Goal: Navigation & Orientation: Find specific page/section

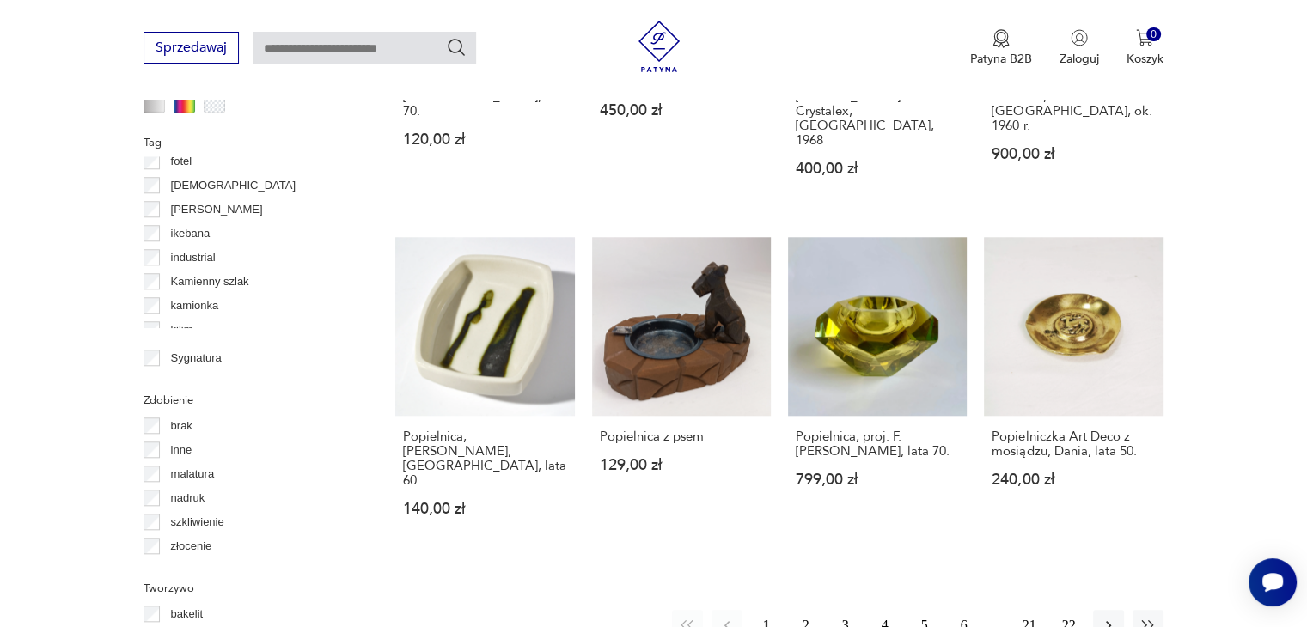
scroll to position [1744, 0]
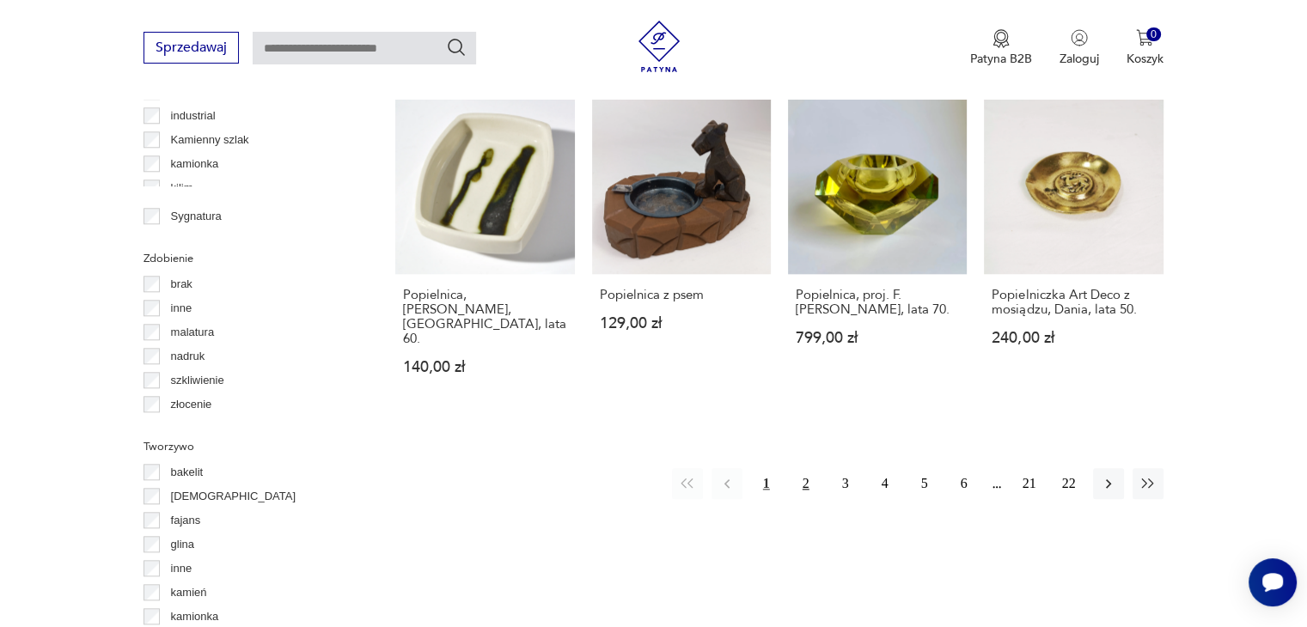
click at [795, 468] on button "2" at bounding box center [806, 483] width 31 height 31
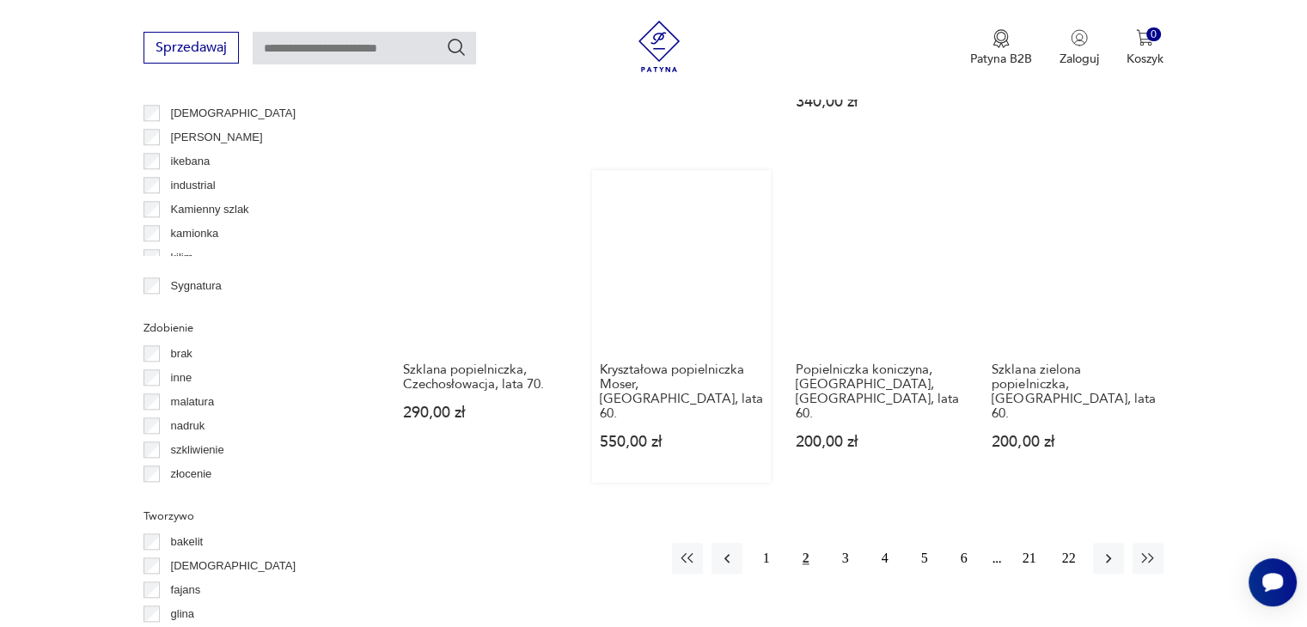
scroll to position [1659, 0]
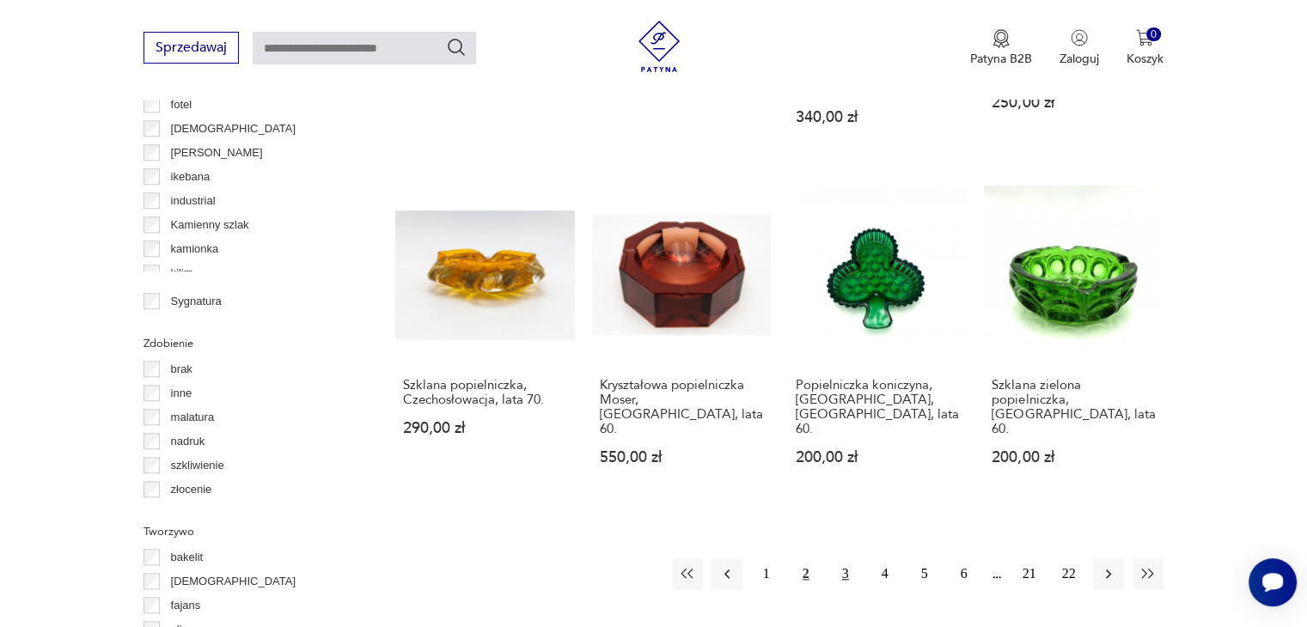
click at [841, 559] on button "3" at bounding box center [845, 574] width 31 height 31
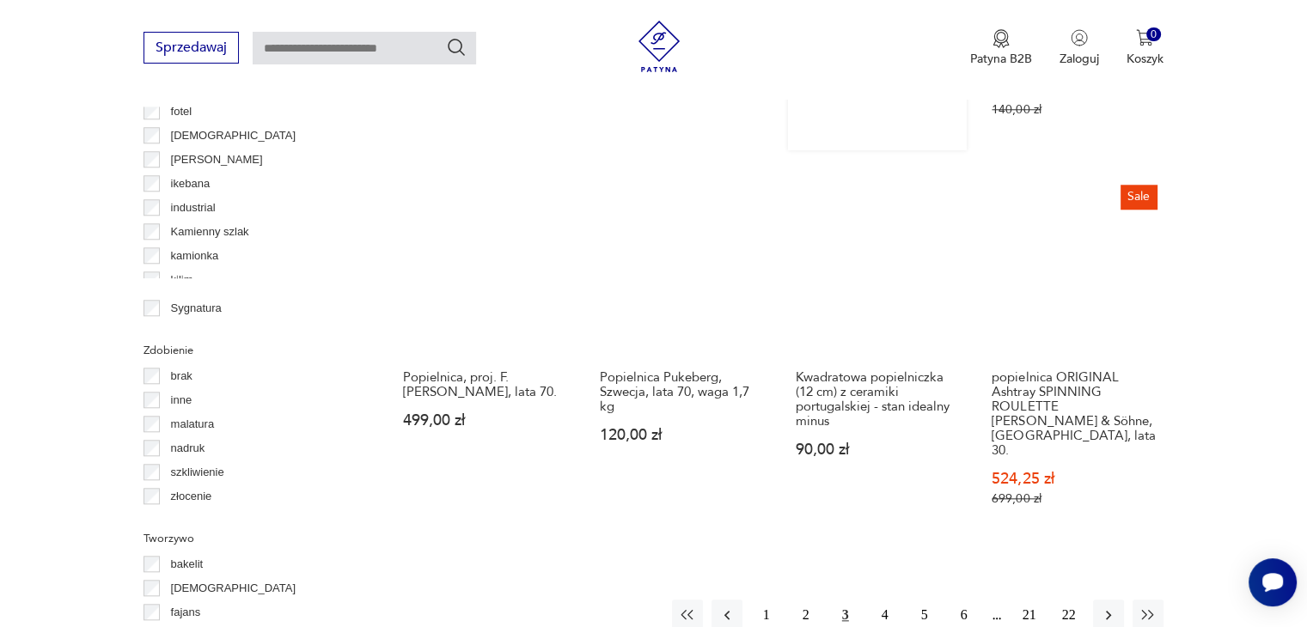
scroll to position [1659, 0]
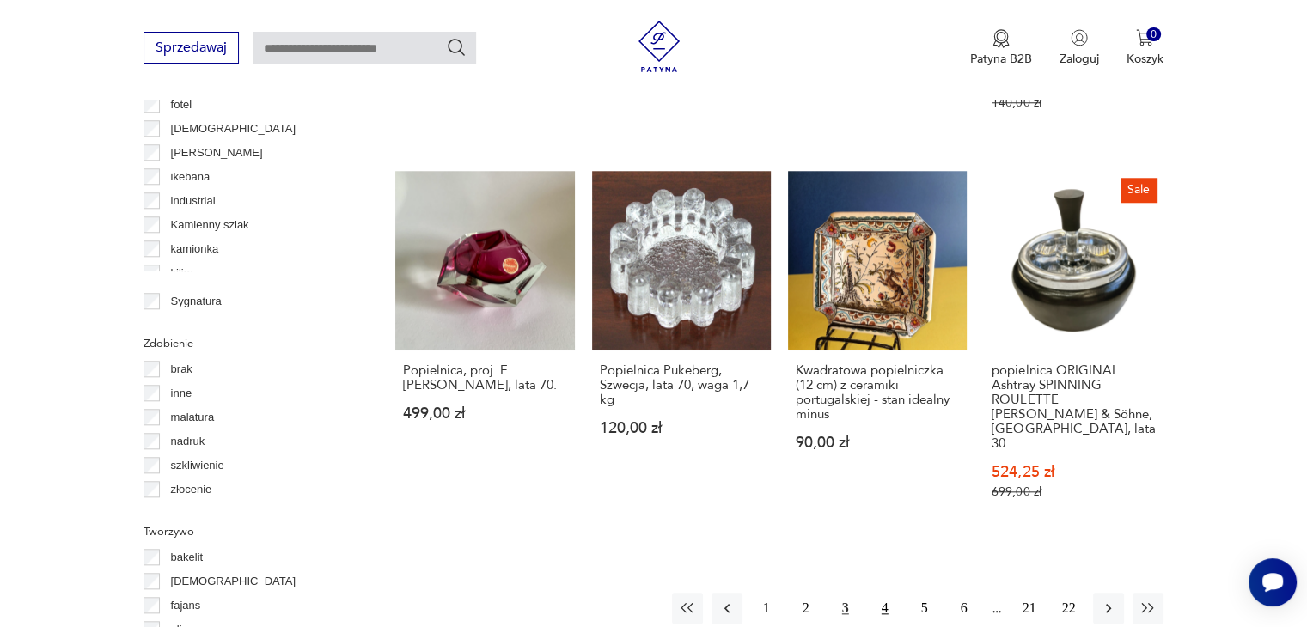
click at [880, 593] on button "4" at bounding box center [885, 608] width 31 height 31
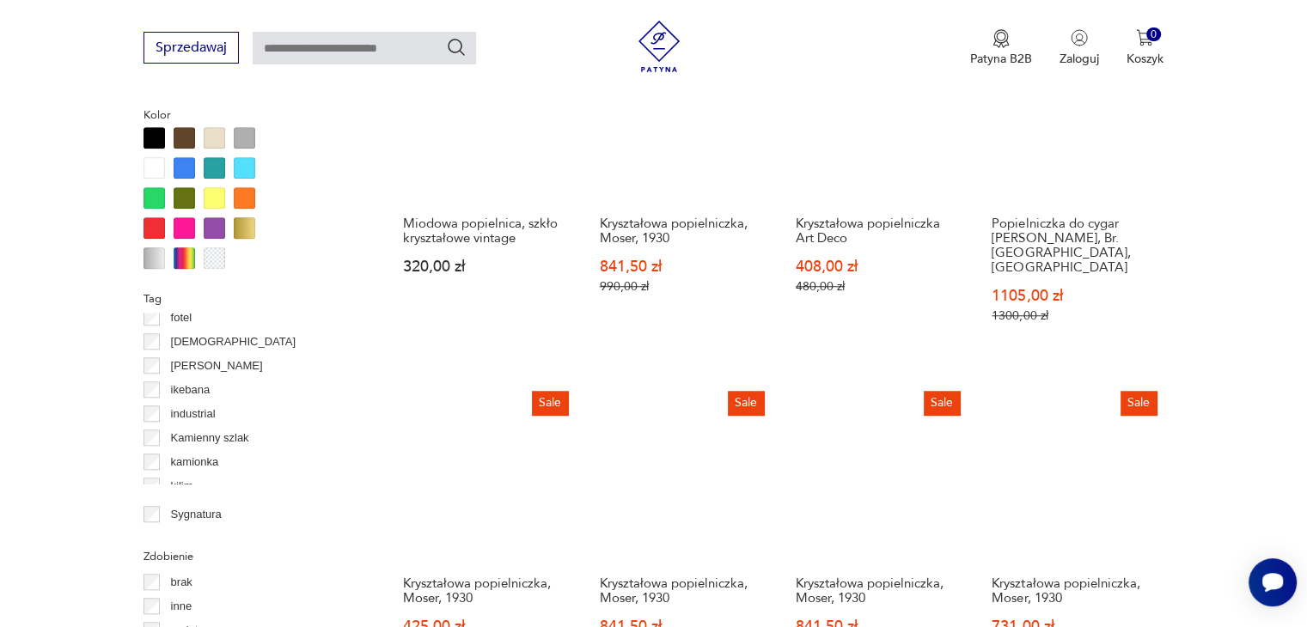
scroll to position [1659, 0]
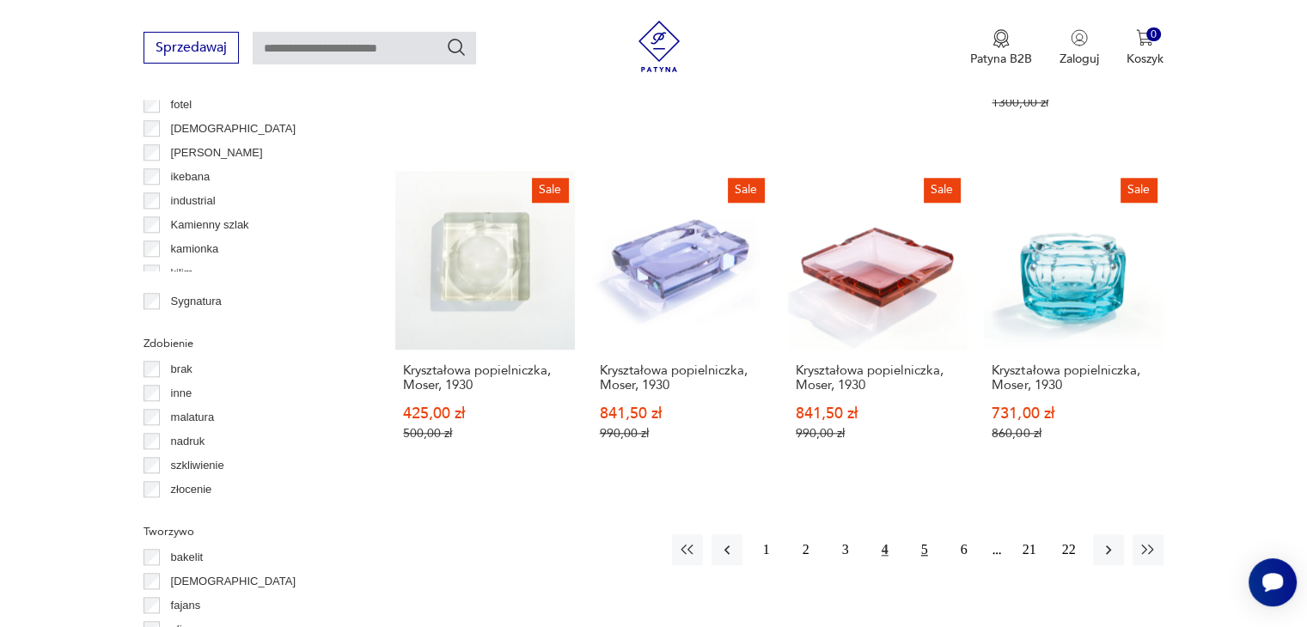
click at [930, 535] on button "5" at bounding box center [924, 550] width 31 height 31
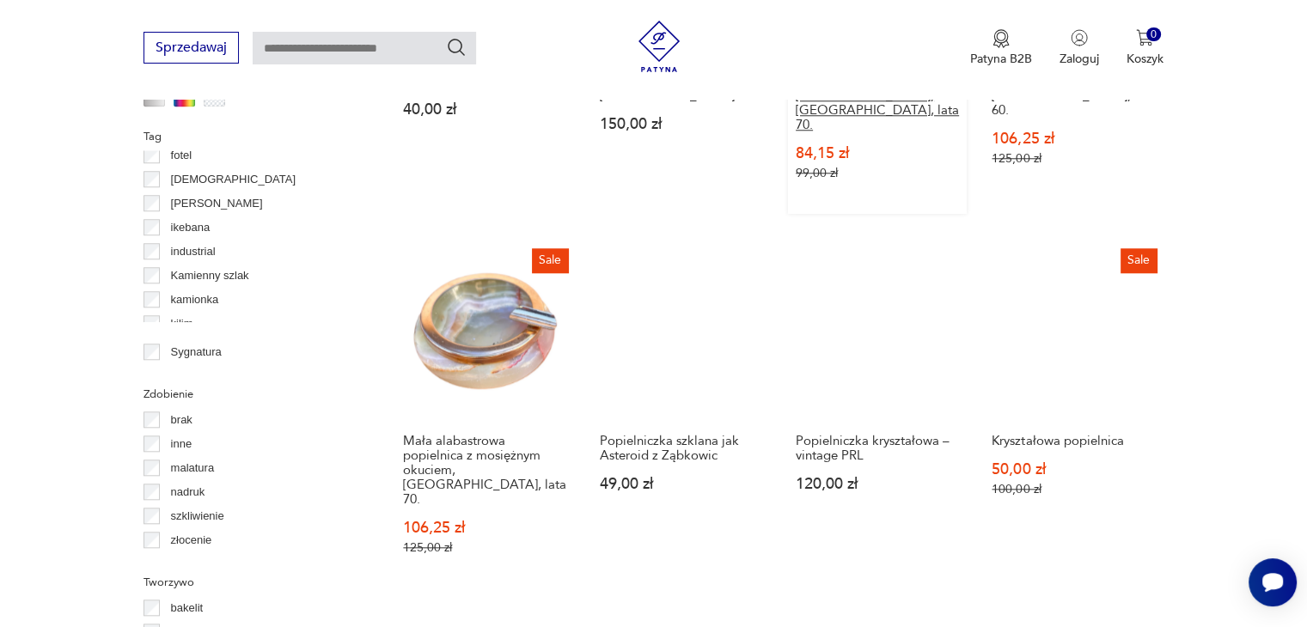
scroll to position [1659, 0]
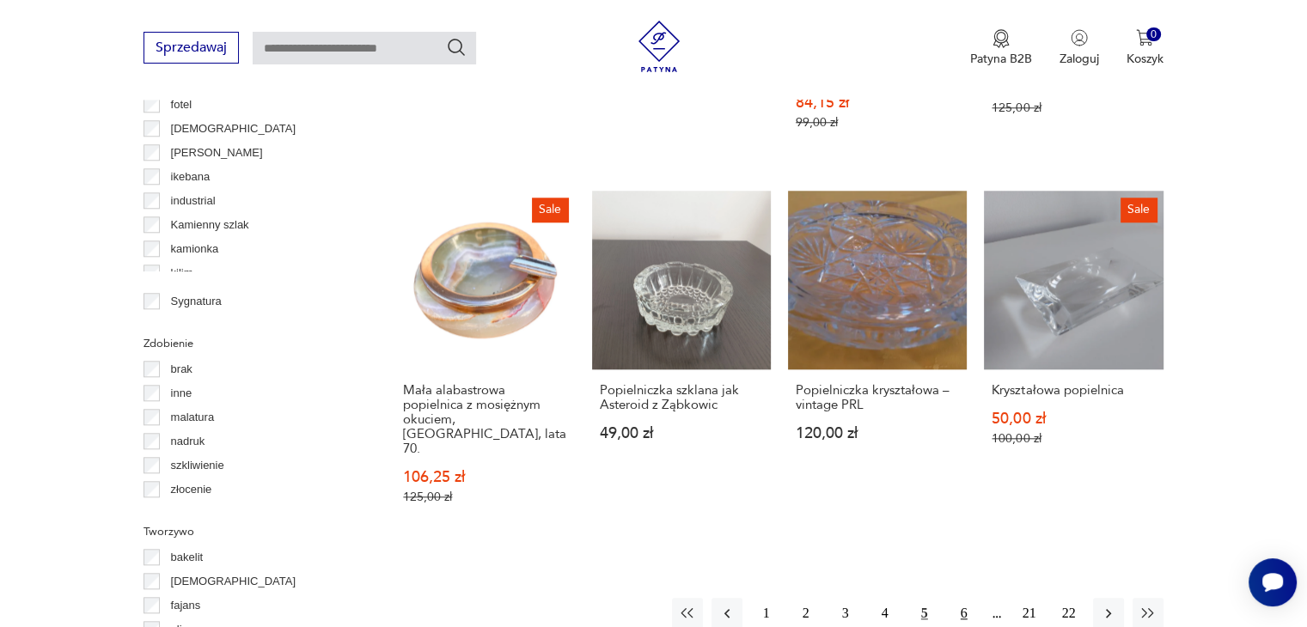
click at [964, 598] on button "6" at bounding box center [964, 613] width 31 height 31
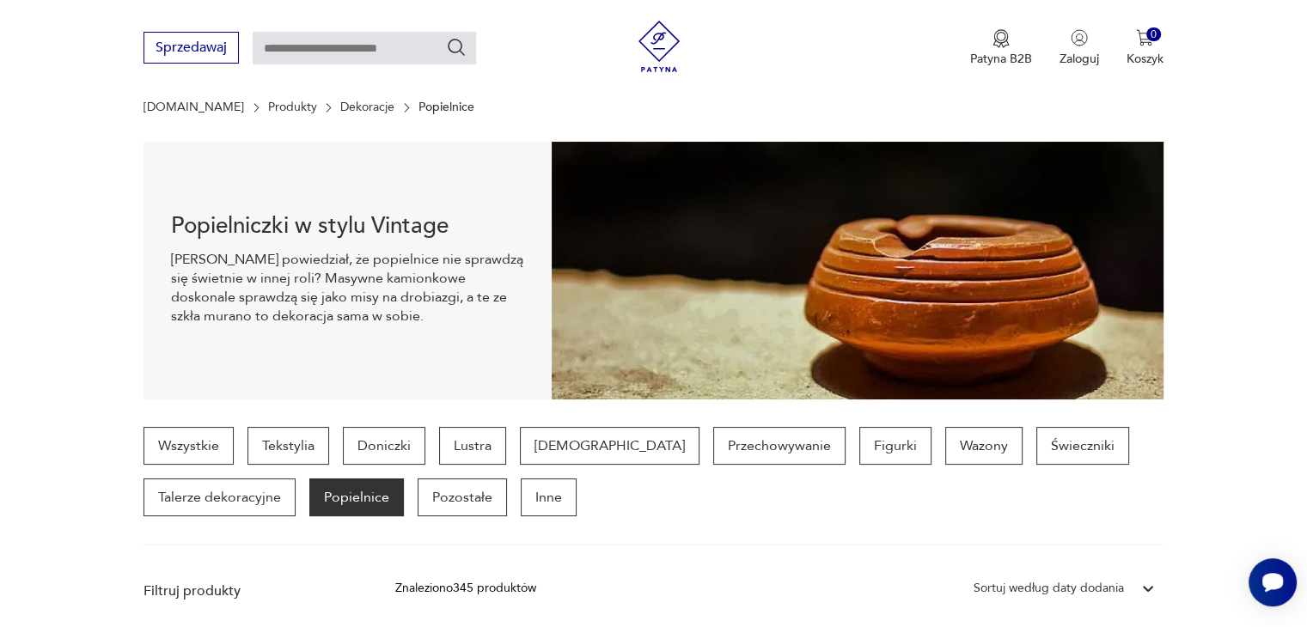
scroll to position [172, 0]
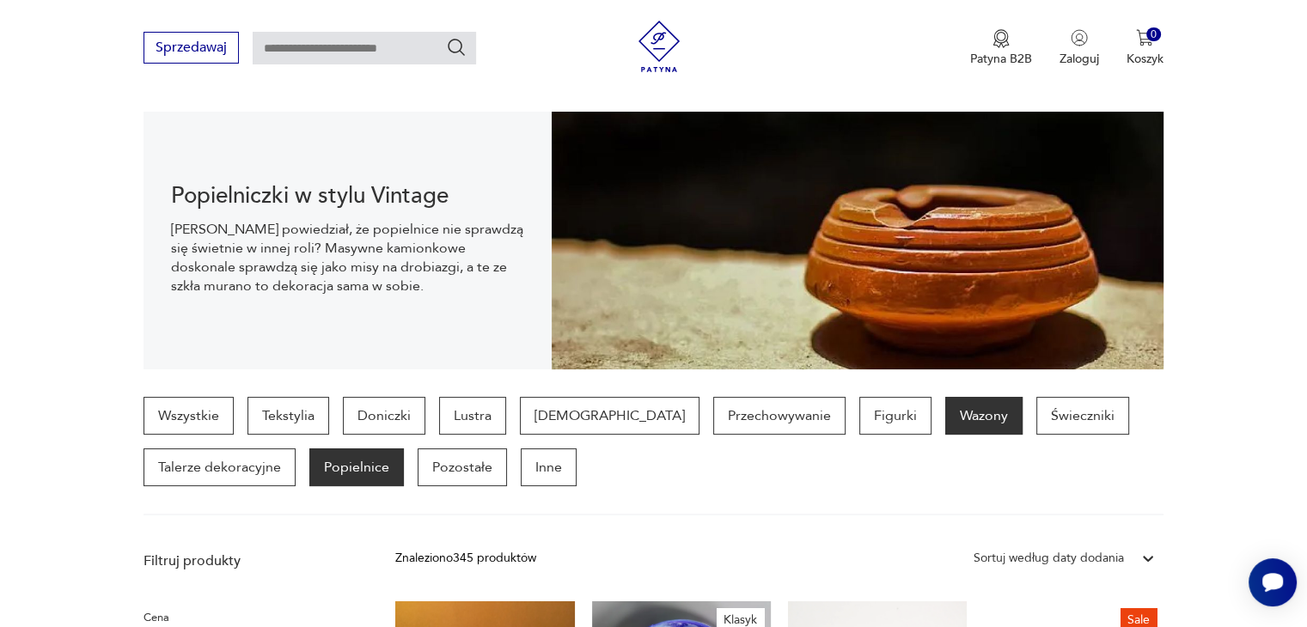
click at [945, 419] on p "Wazony" at bounding box center [983, 416] width 77 height 38
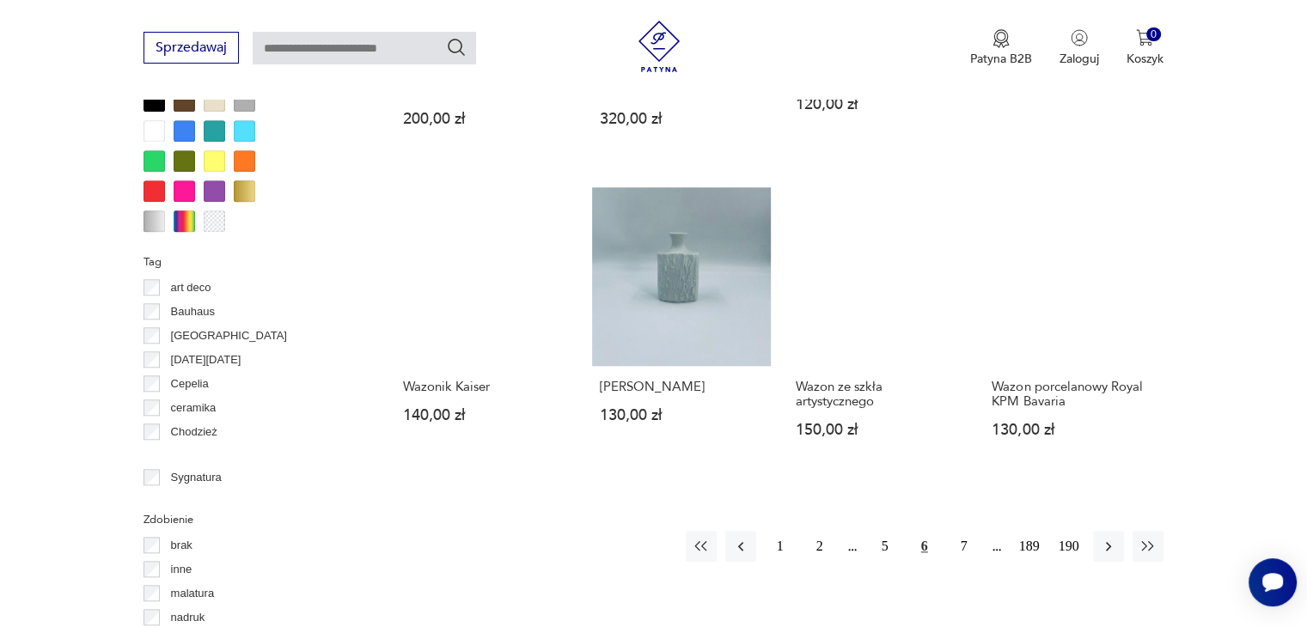
scroll to position [1659, 0]
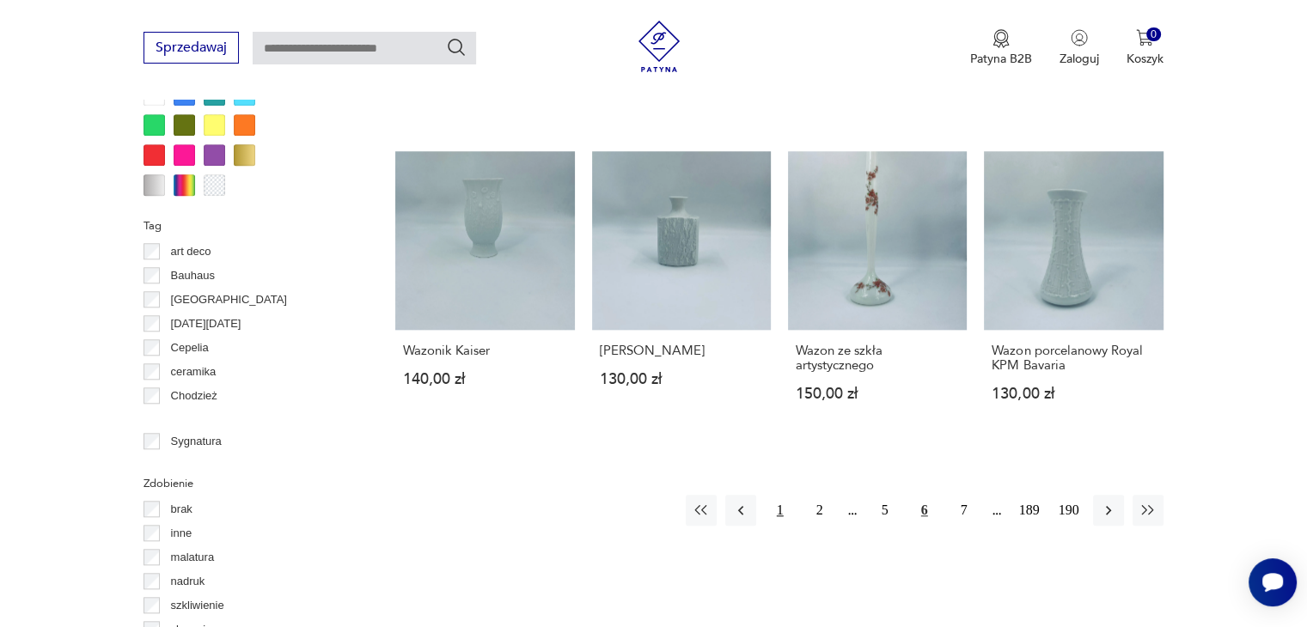
click at [787, 495] on button "1" at bounding box center [780, 510] width 31 height 31
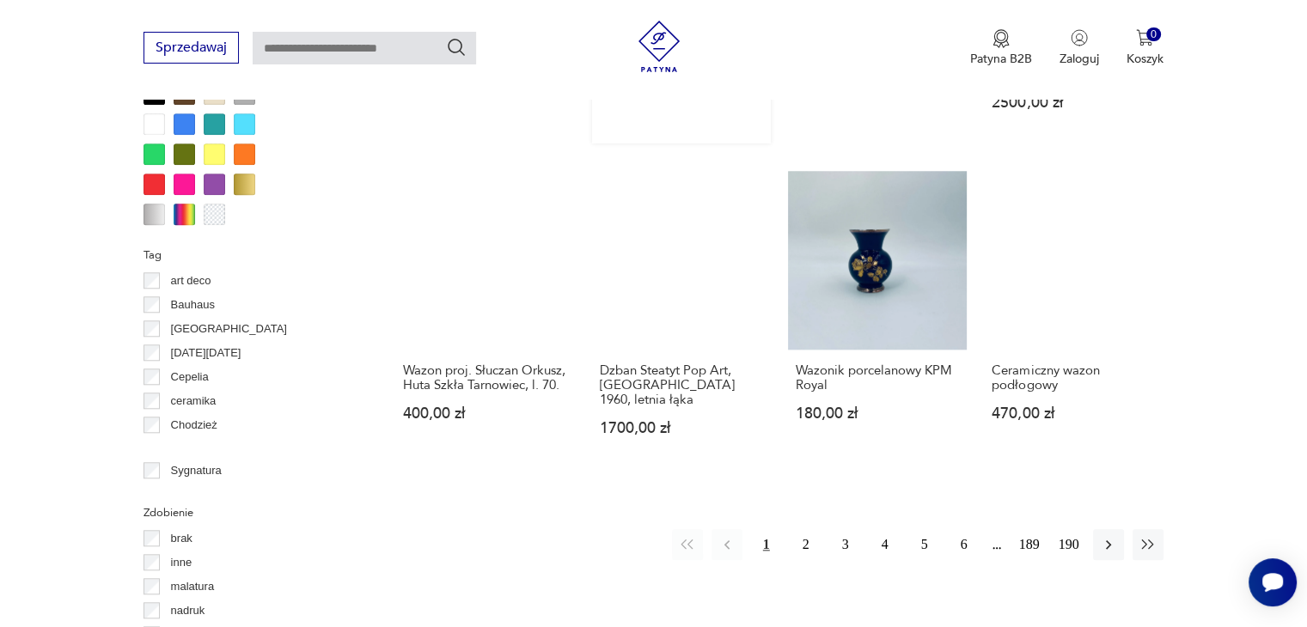
scroll to position [1659, 0]
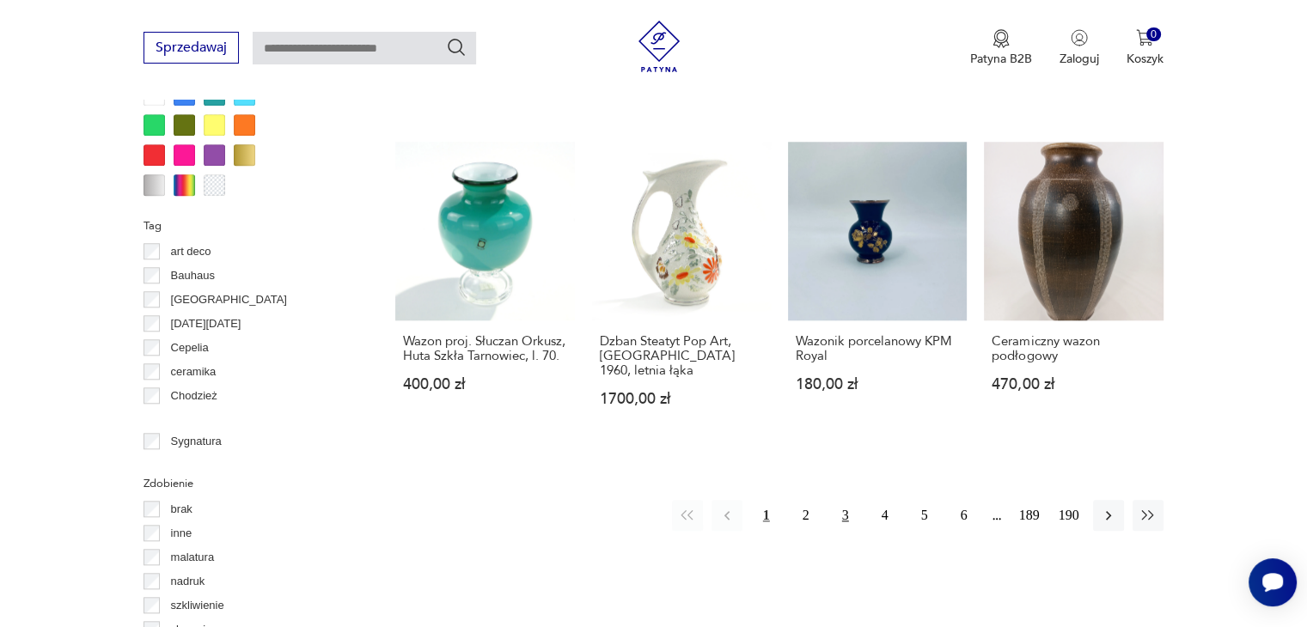
click at [842, 500] on button "3" at bounding box center [845, 515] width 31 height 31
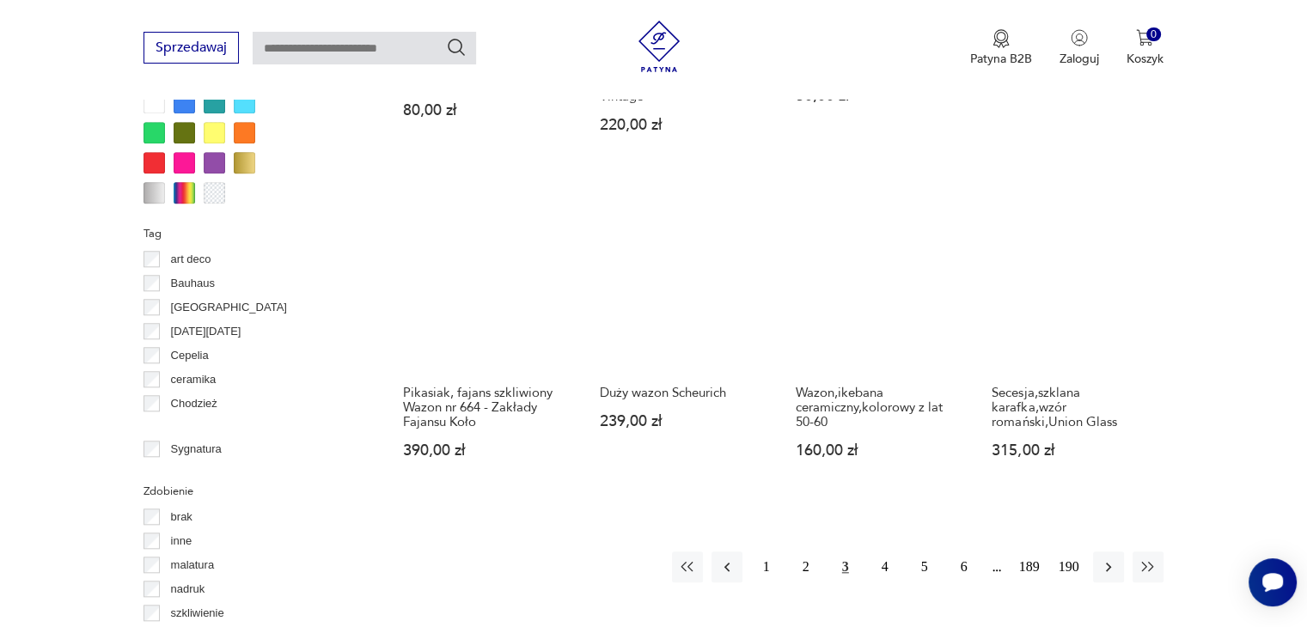
scroll to position [1831, 0]
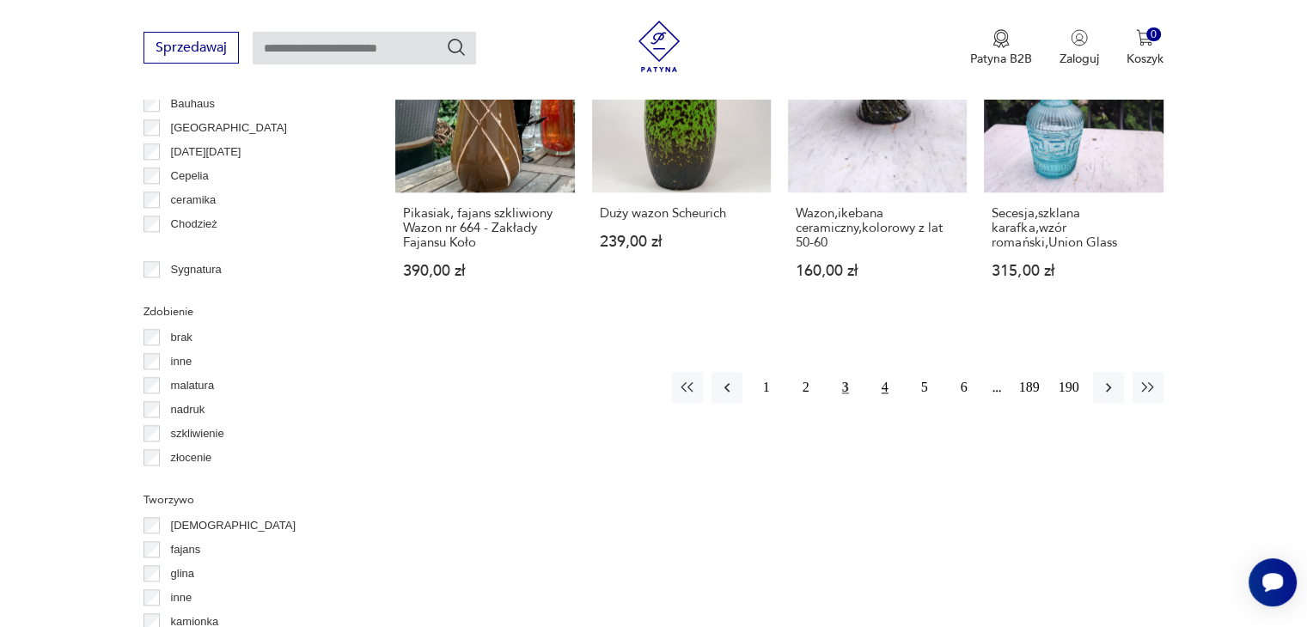
click at [885, 372] on button "4" at bounding box center [885, 387] width 31 height 31
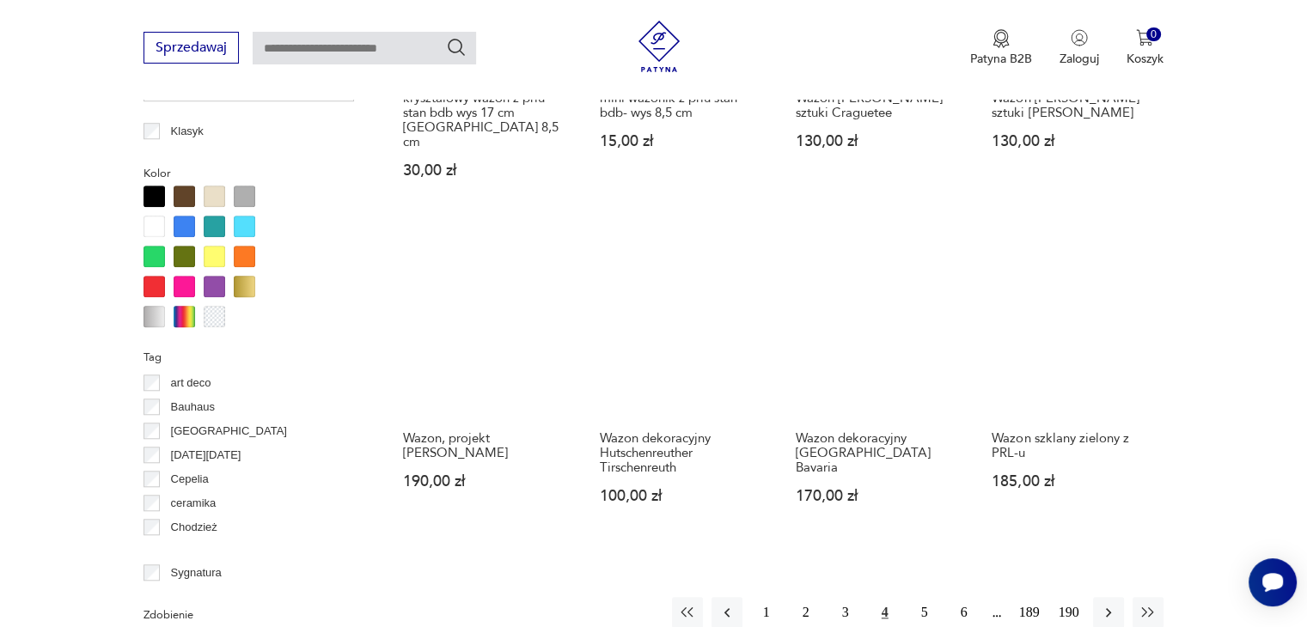
scroll to position [1659, 0]
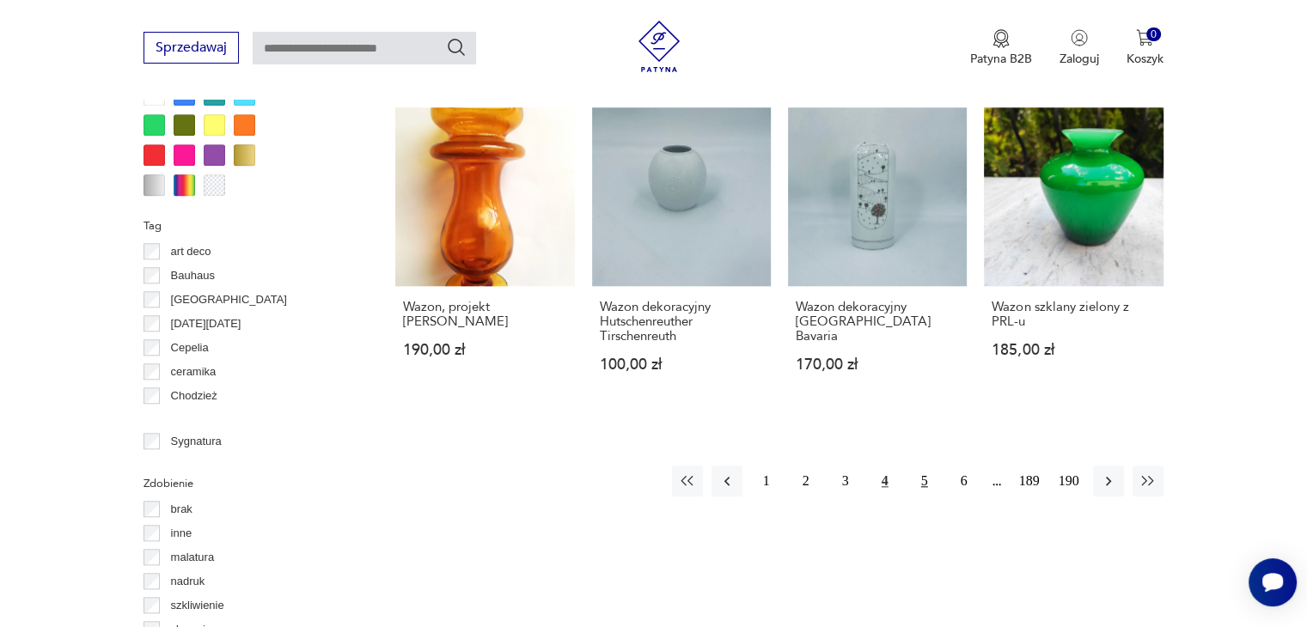
click at [928, 466] on button "5" at bounding box center [924, 481] width 31 height 31
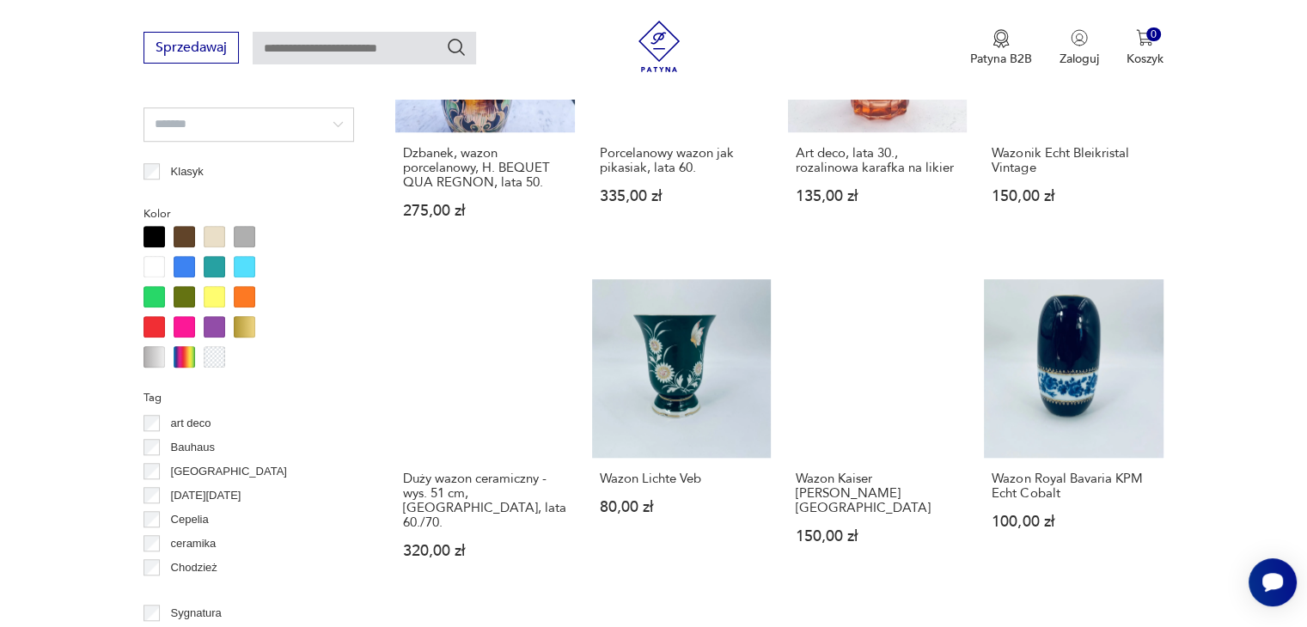
scroll to position [1659, 0]
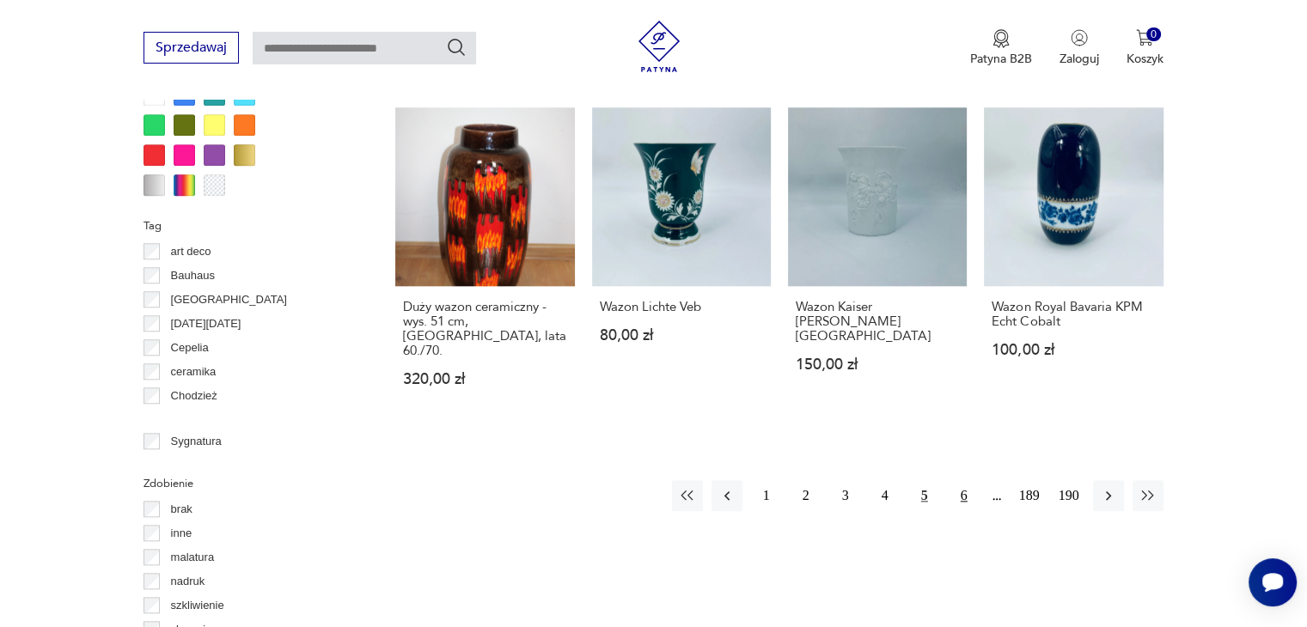
click at [963, 480] on button "6" at bounding box center [964, 495] width 31 height 31
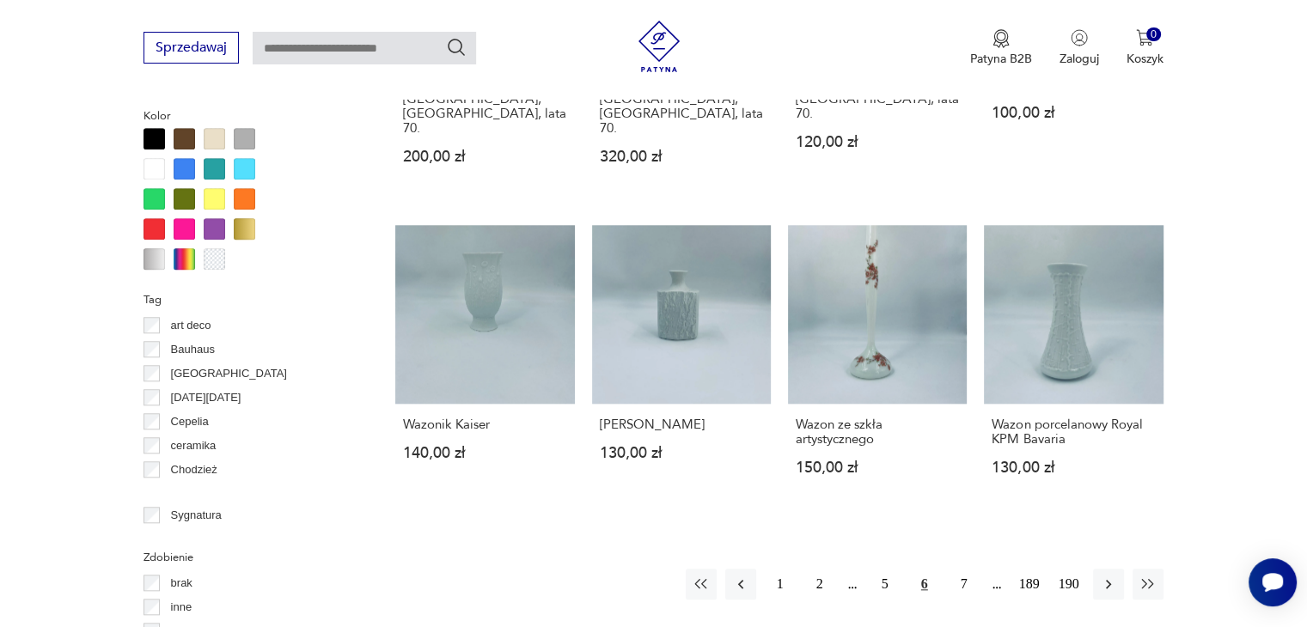
scroll to position [1659, 0]
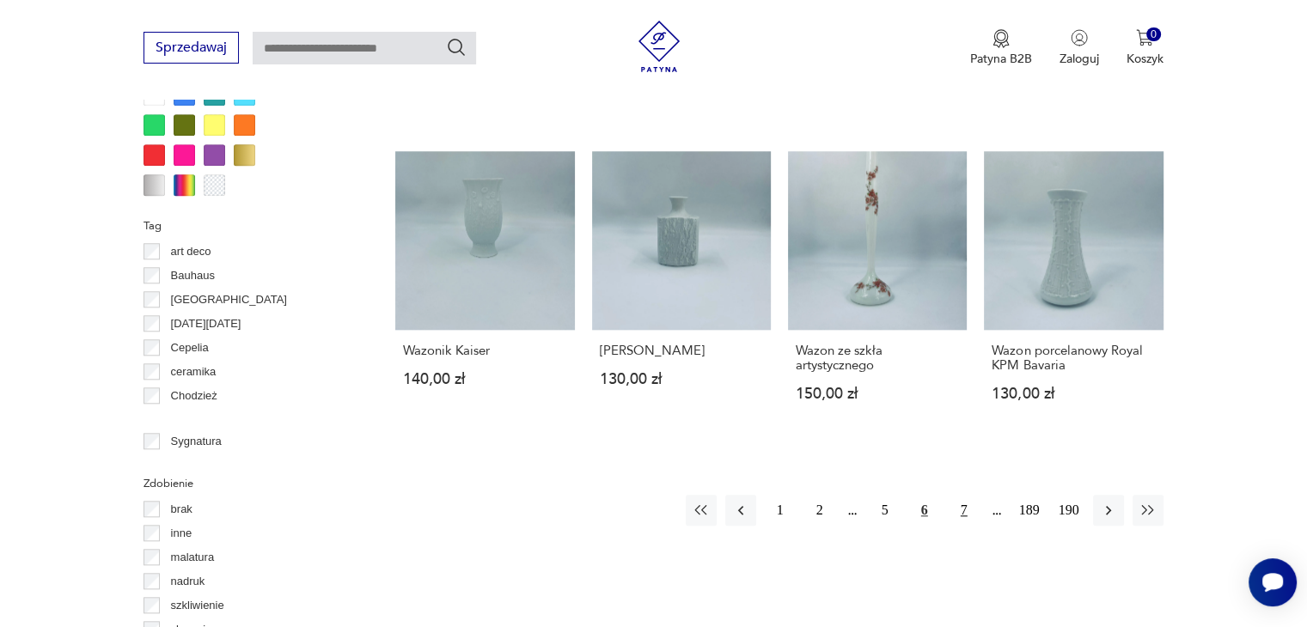
click at [966, 495] on button "7" at bounding box center [964, 510] width 31 height 31
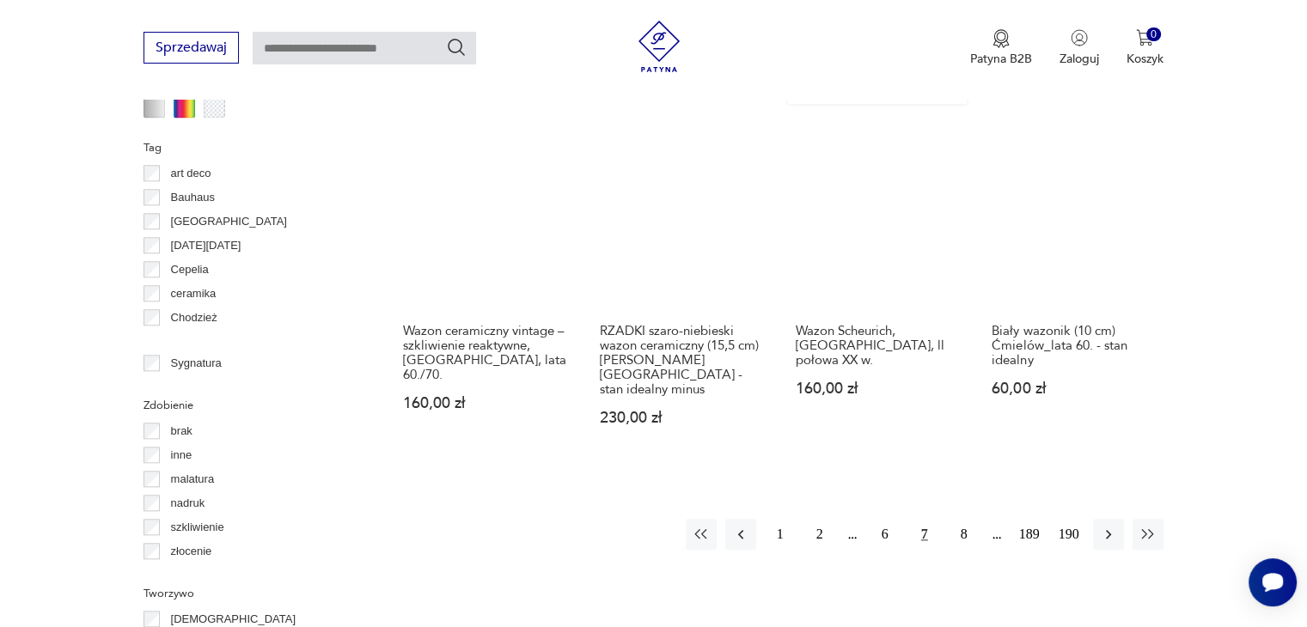
scroll to position [1831, 0]
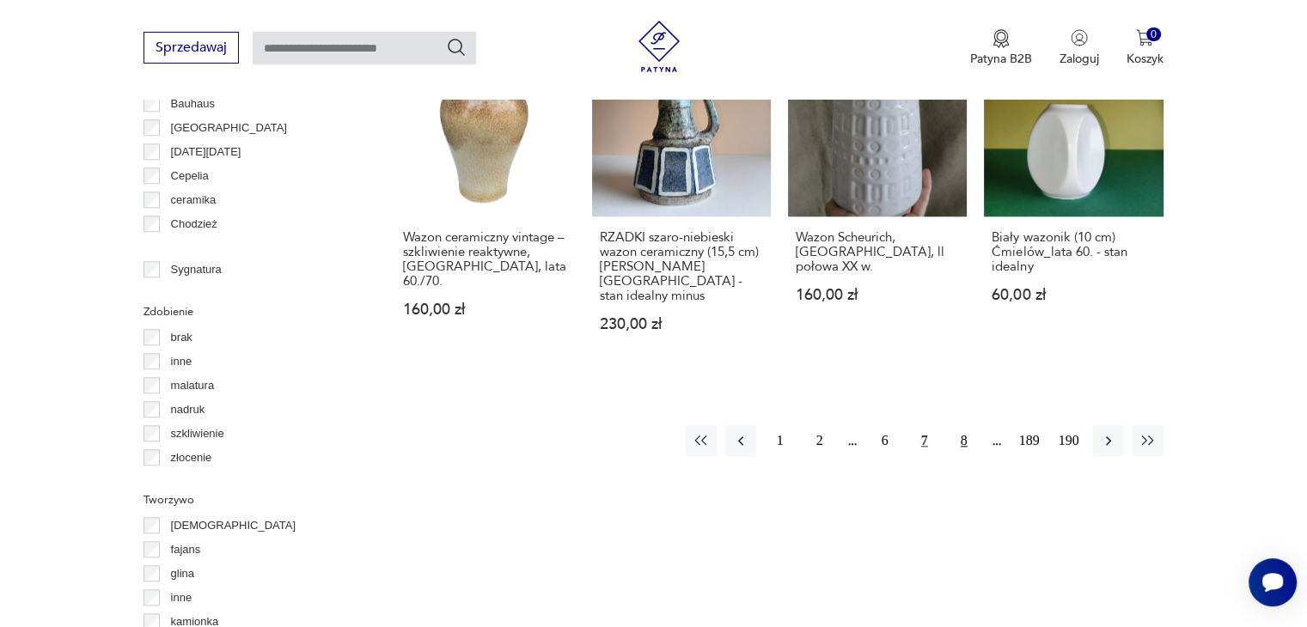
click at [964, 425] on button "8" at bounding box center [964, 440] width 31 height 31
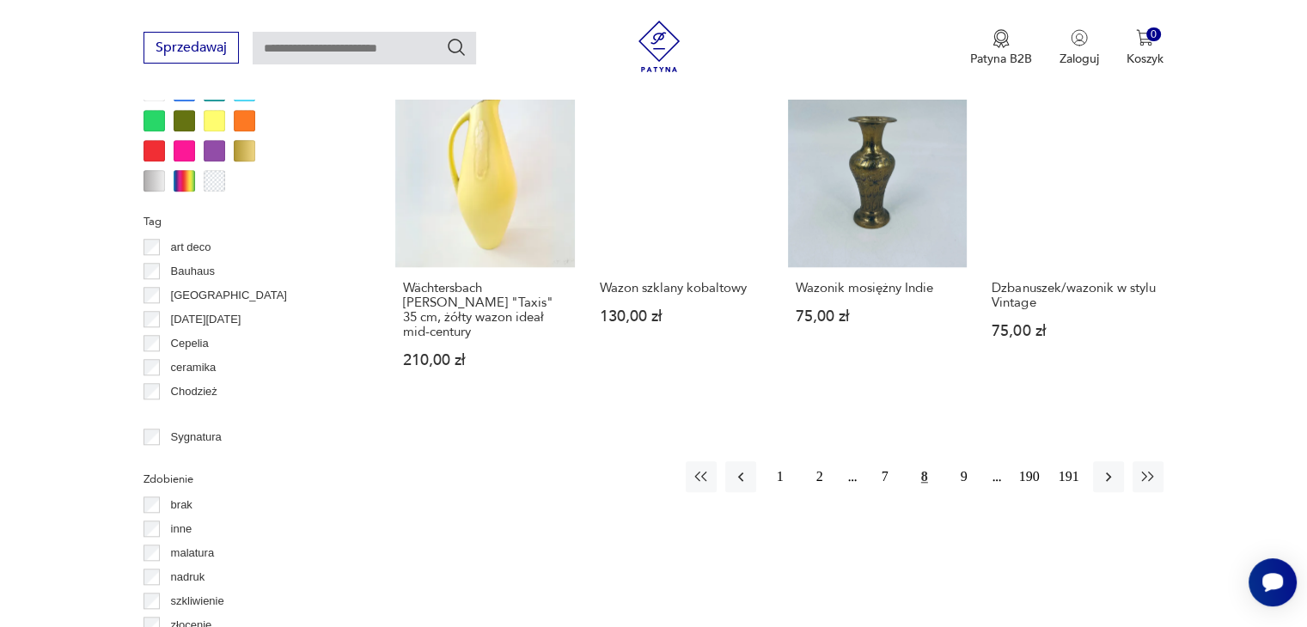
scroll to position [1659, 0]
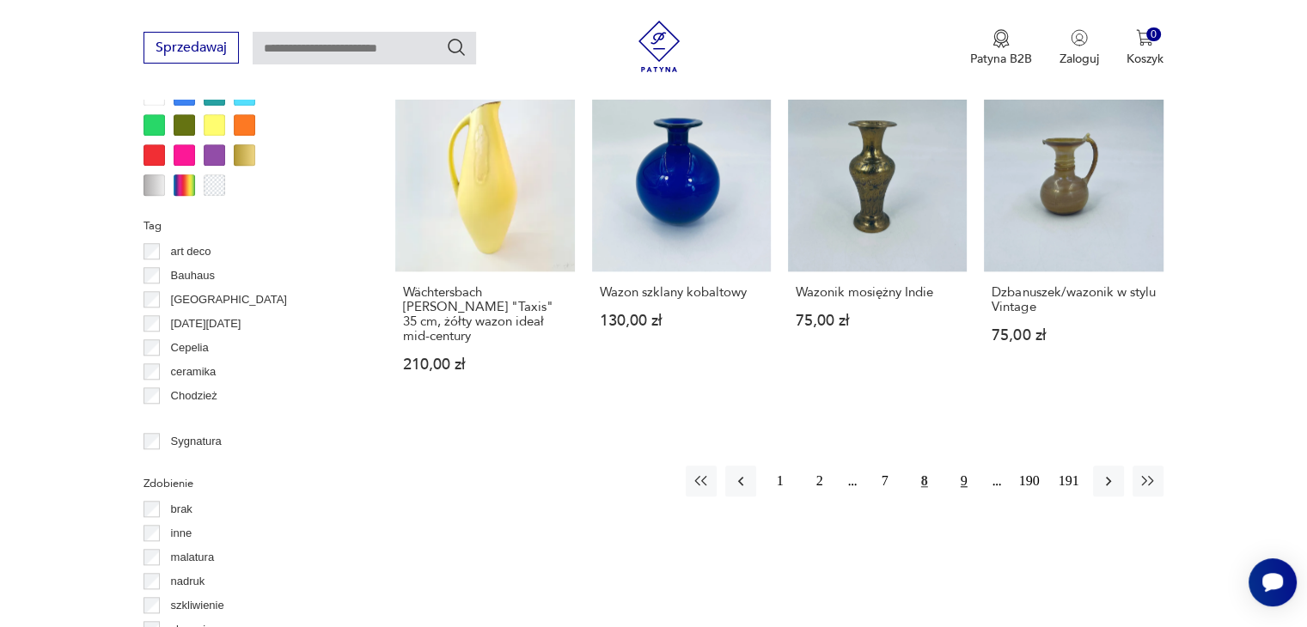
click at [964, 466] on button "9" at bounding box center [964, 481] width 31 height 31
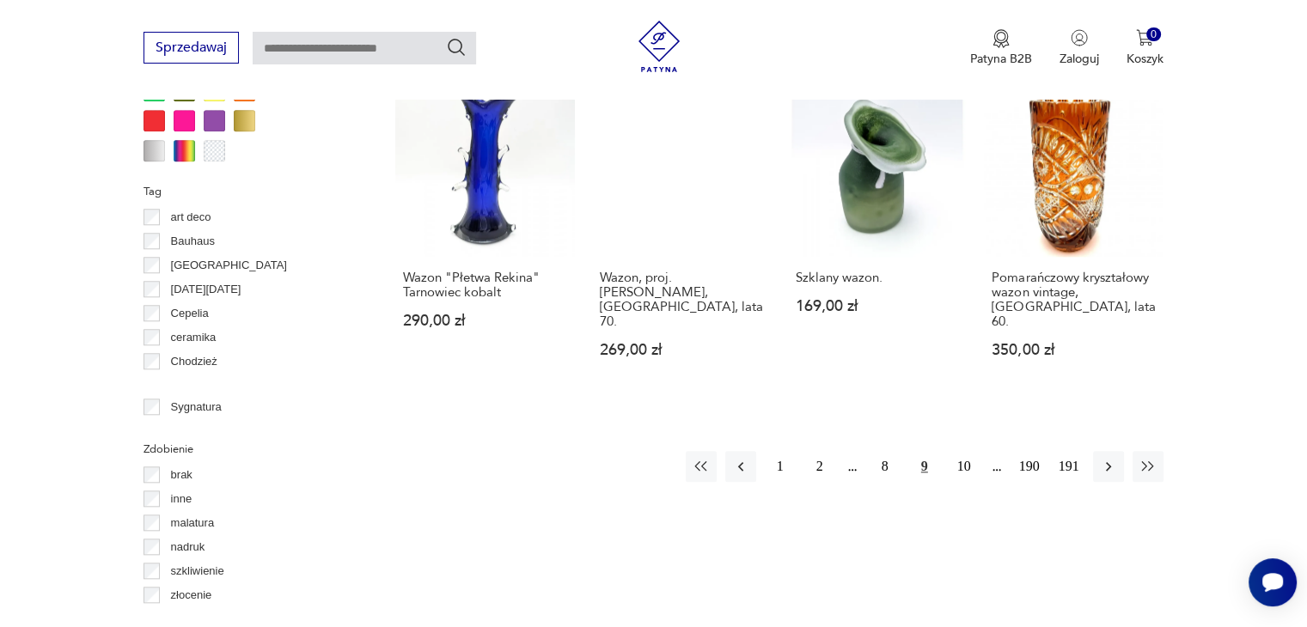
scroll to position [1833, 0]
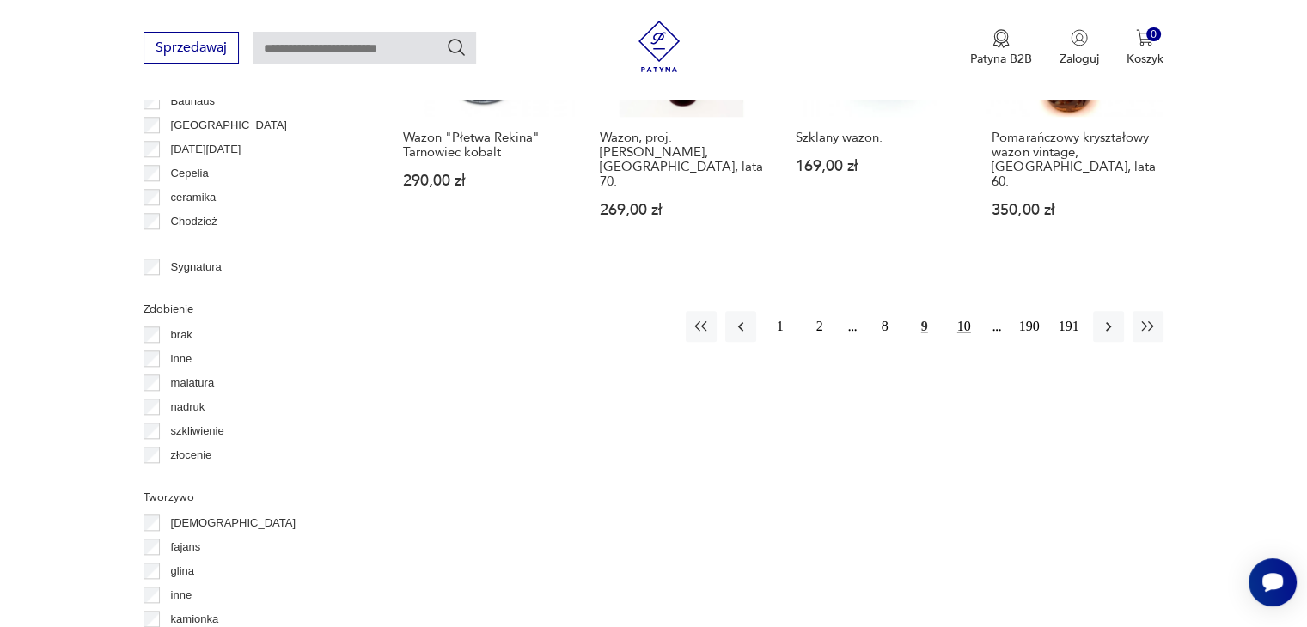
click at [953, 311] on button "10" at bounding box center [964, 326] width 31 height 31
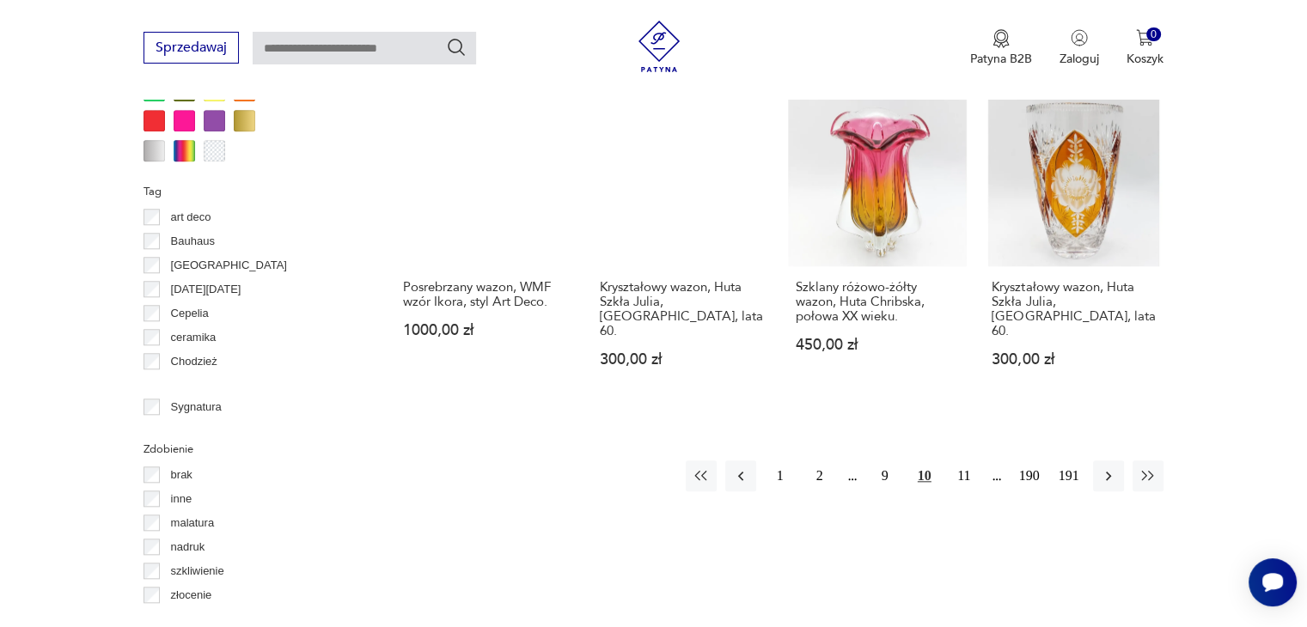
scroll to position [1831, 0]
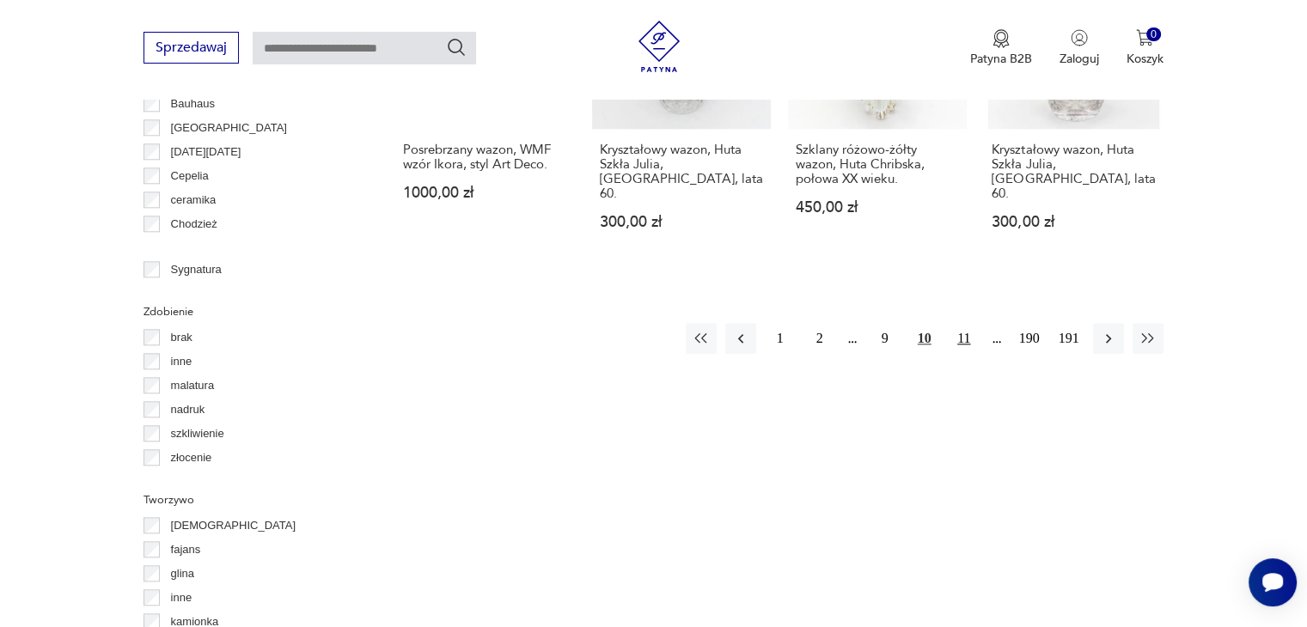
click at [953, 323] on button "11" at bounding box center [964, 338] width 31 height 31
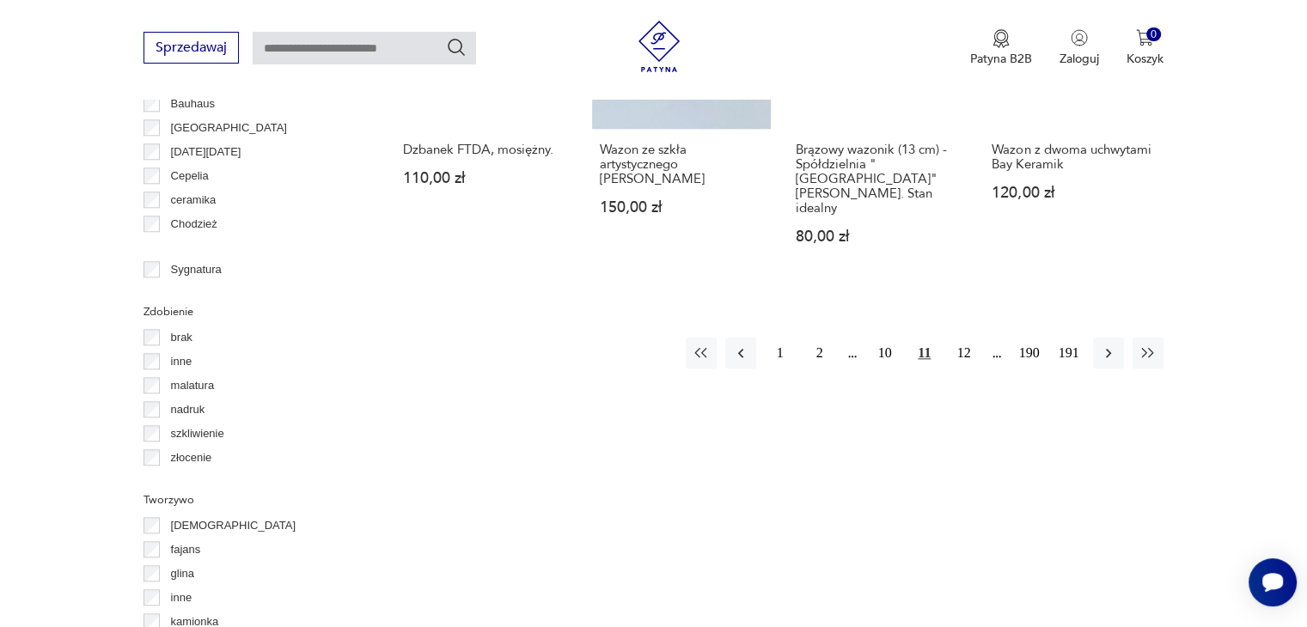
scroll to position [1659, 0]
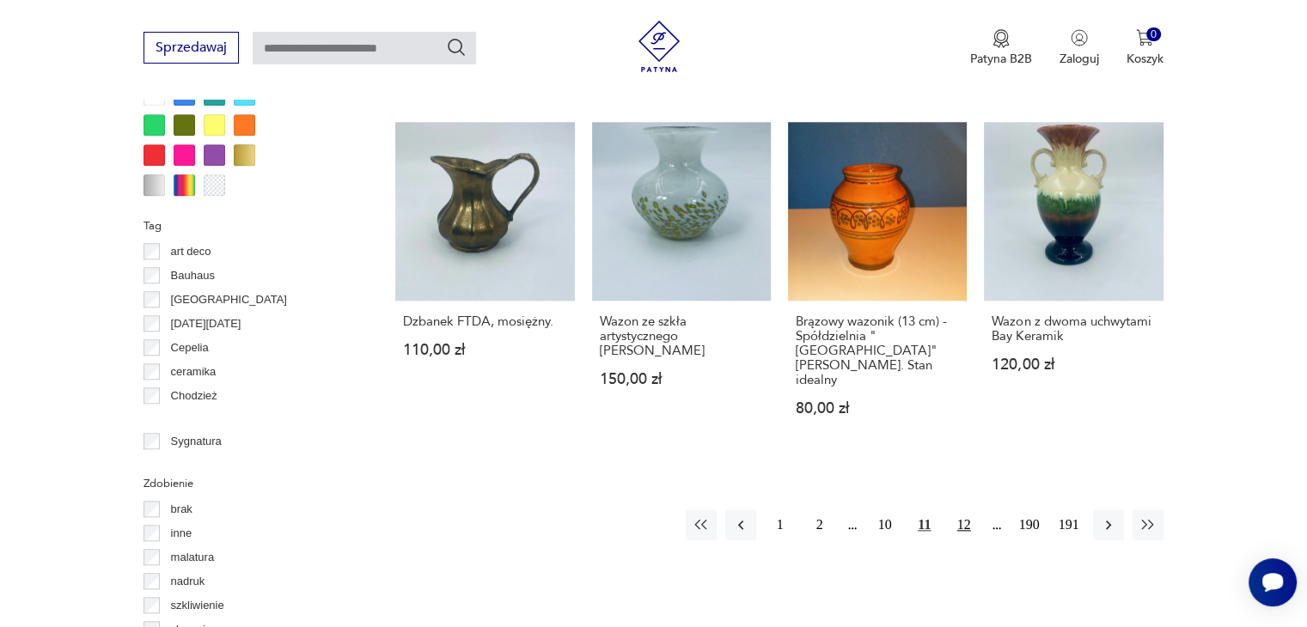
click at [961, 510] on button "12" at bounding box center [964, 525] width 31 height 31
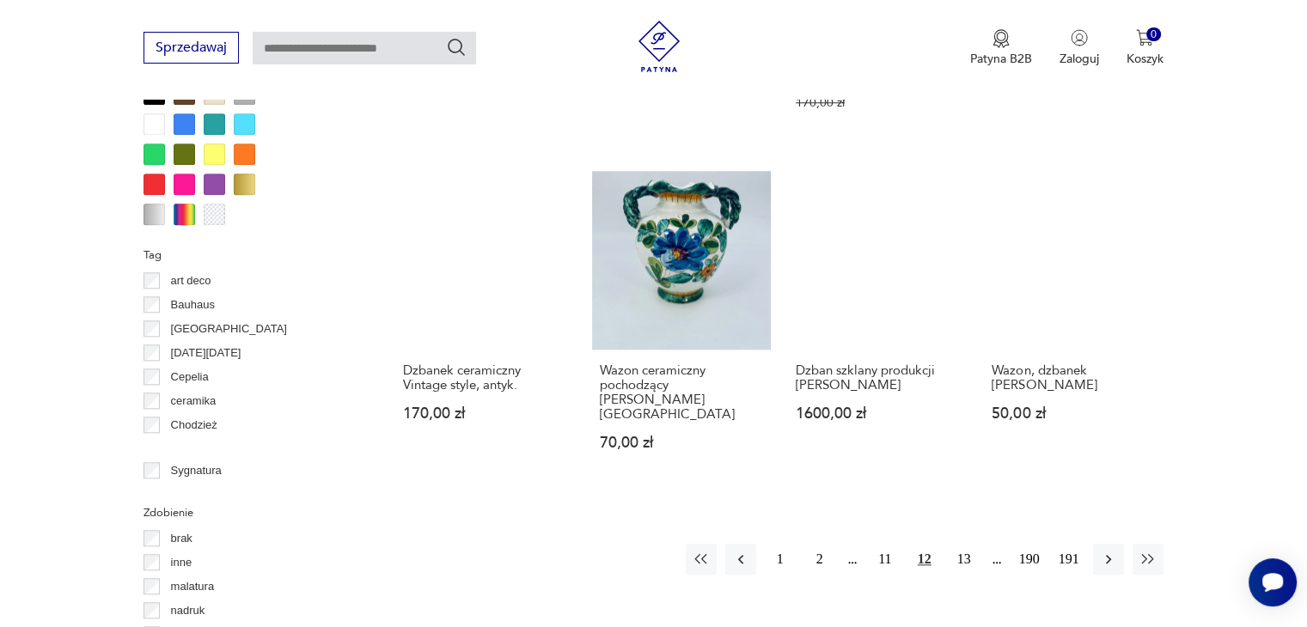
scroll to position [1659, 0]
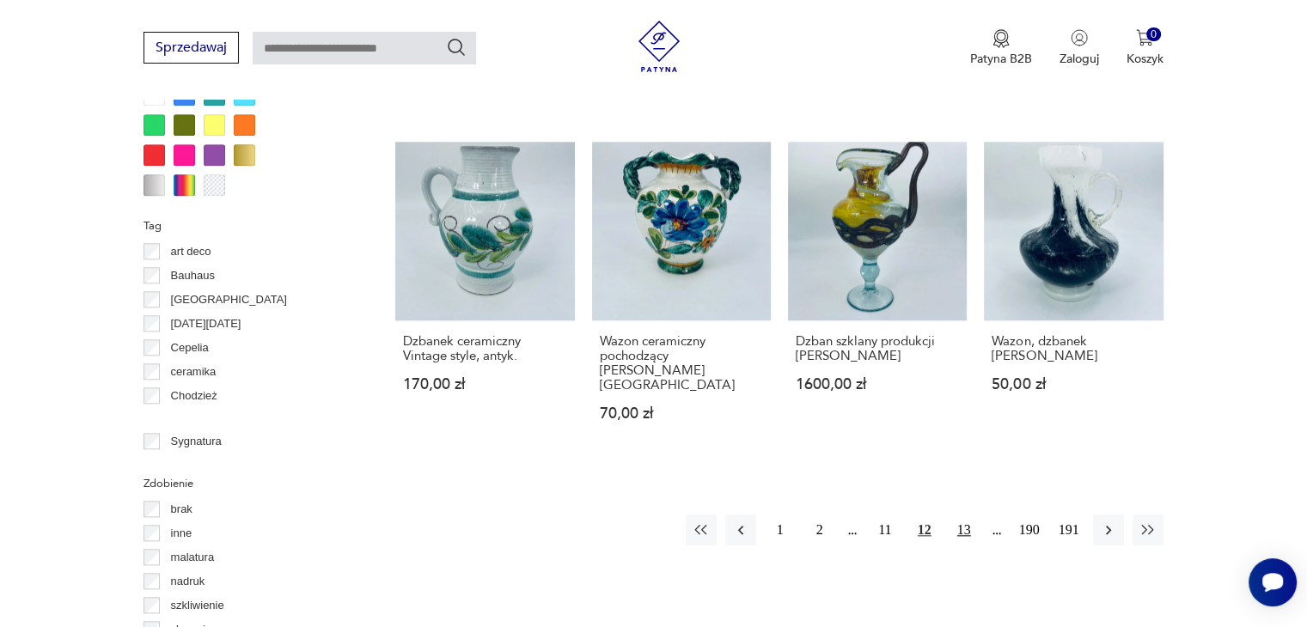
click at [967, 515] on button "13" at bounding box center [964, 530] width 31 height 31
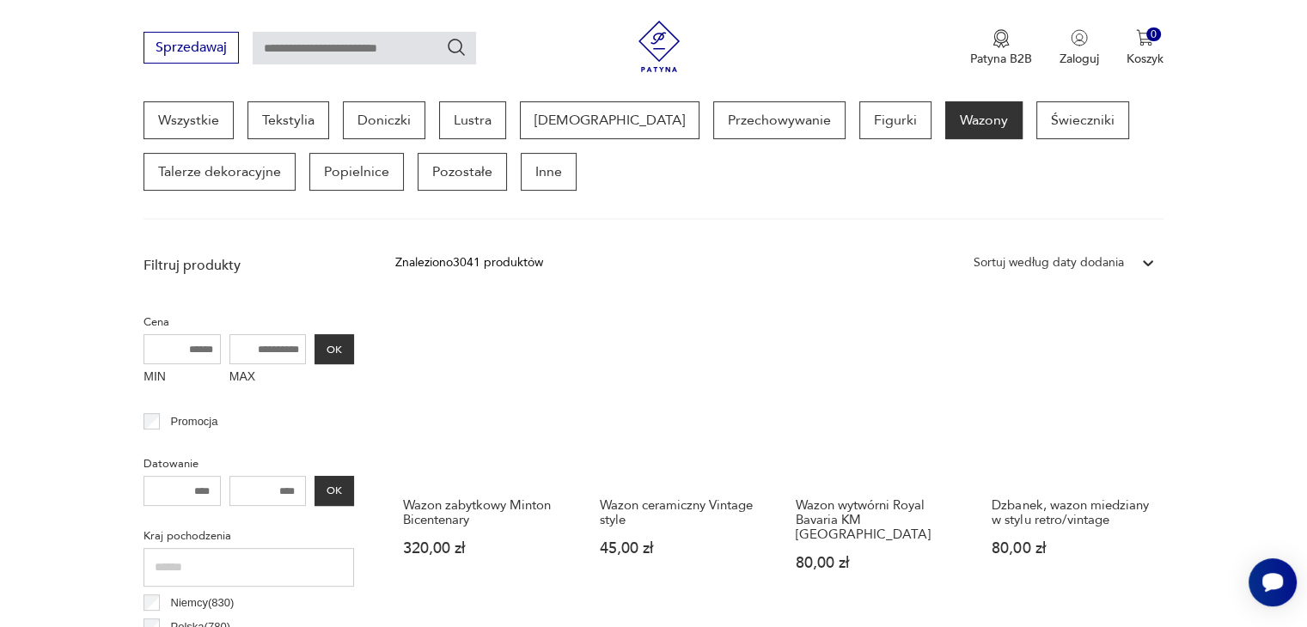
scroll to position [456, 0]
